Goal: Task Accomplishment & Management: Manage account settings

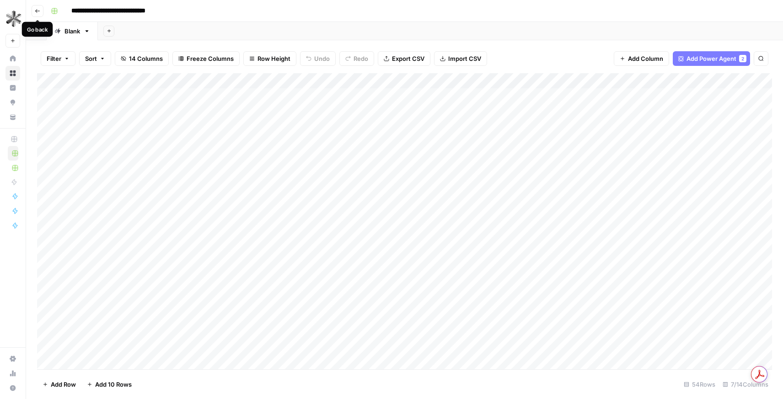
click at [38, 9] on icon "button" at bounding box center [37, 10] width 5 height 5
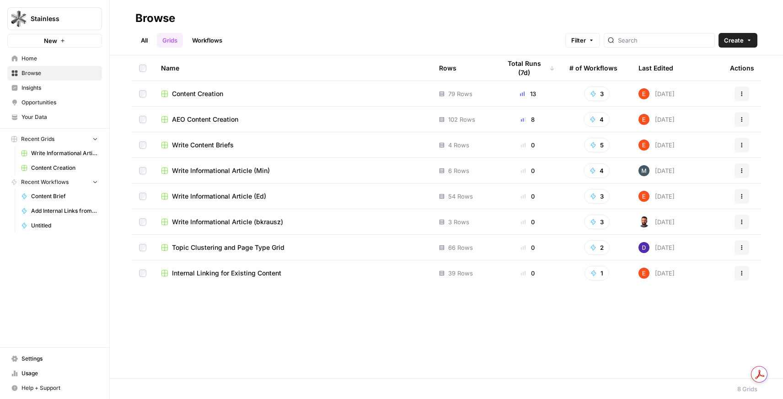
click at [47, 359] on span "Settings" at bounding box center [59, 358] width 76 height 8
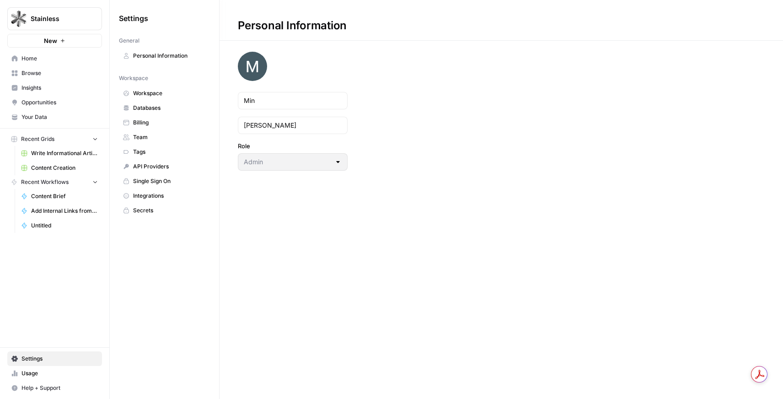
click at [151, 137] on span "Team" at bounding box center [169, 137] width 73 height 8
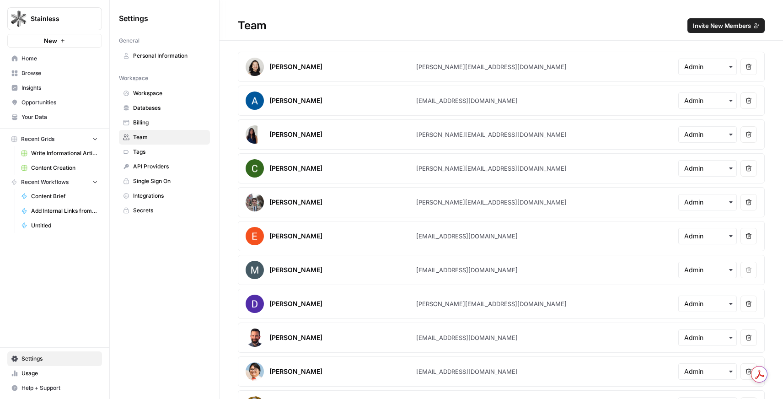
click at [731, 26] on span "Invite New Members" at bounding box center [721, 25] width 58 height 9
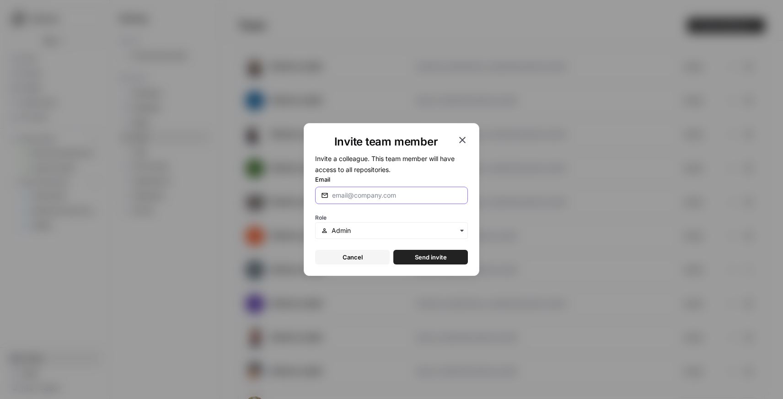
click at [379, 194] on input "Email" at bounding box center [397, 195] width 130 height 9
type input "[PERSON_NAME][EMAIL_ADDRESS][DOMAIN_NAME]"
click at [442, 257] on span "Send invite" at bounding box center [431, 256] width 32 height 9
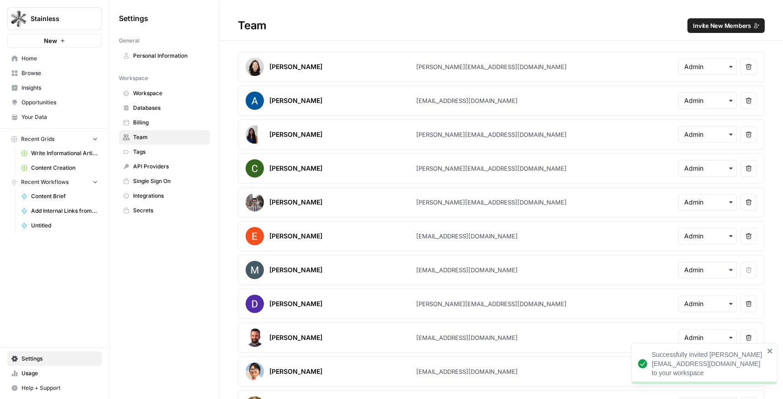
click at [509, 26] on div "Team Invite New Members" at bounding box center [500, 25] width 563 height 15
